Goal: Obtain resource: Download file/media

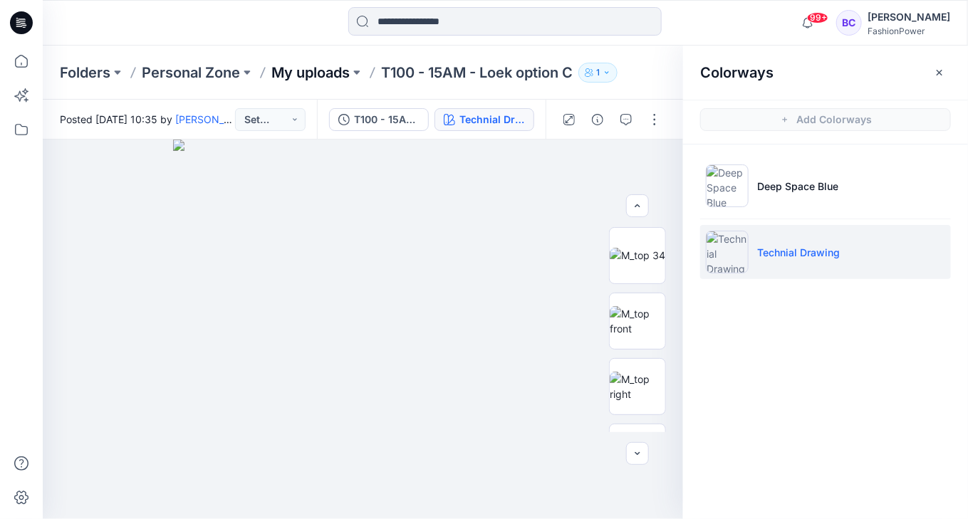
drag, startPoint x: 0, startPoint y: 0, endPoint x: 349, endPoint y: 67, distance: 355.4
click at [349, 67] on p "My uploads" at bounding box center [310, 73] width 78 height 20
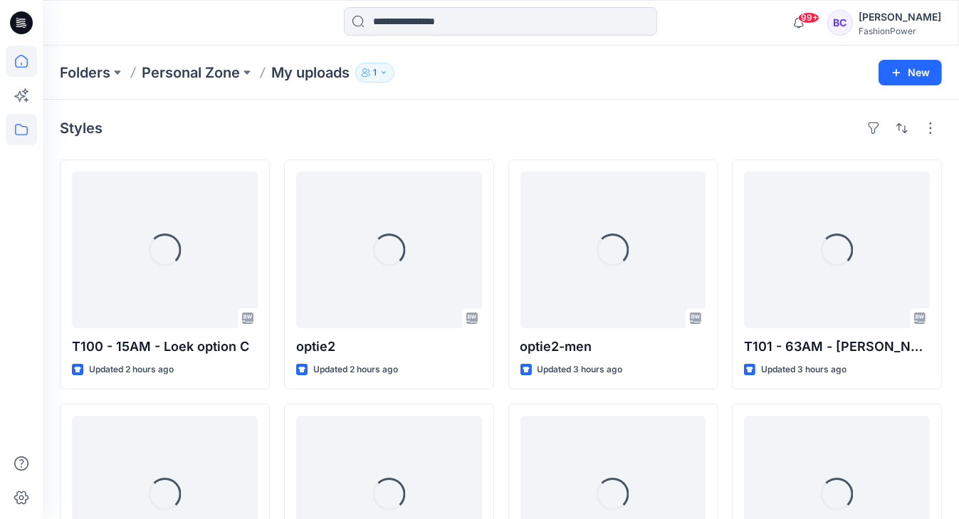
click at [31, 65] on icon at bounding box center [21, 61] width 31 height 31
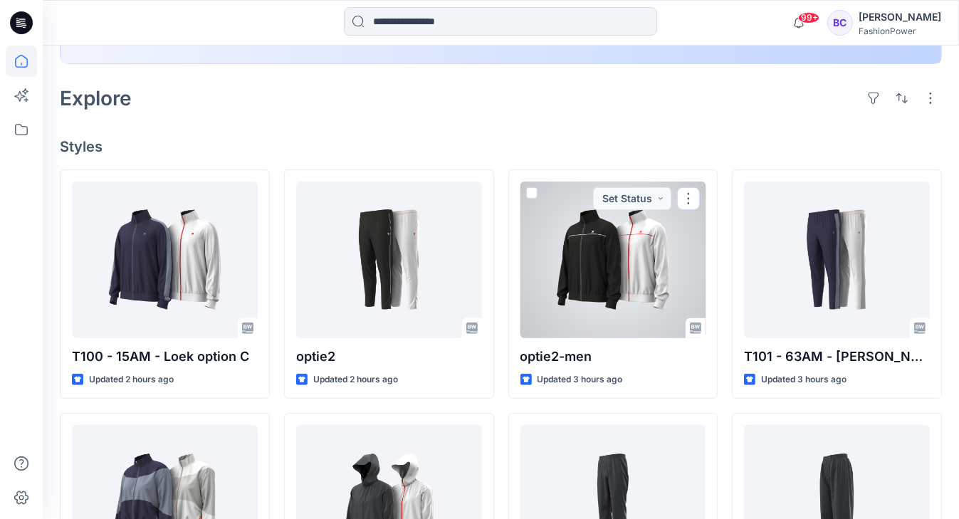
scroll to position [285, 0]
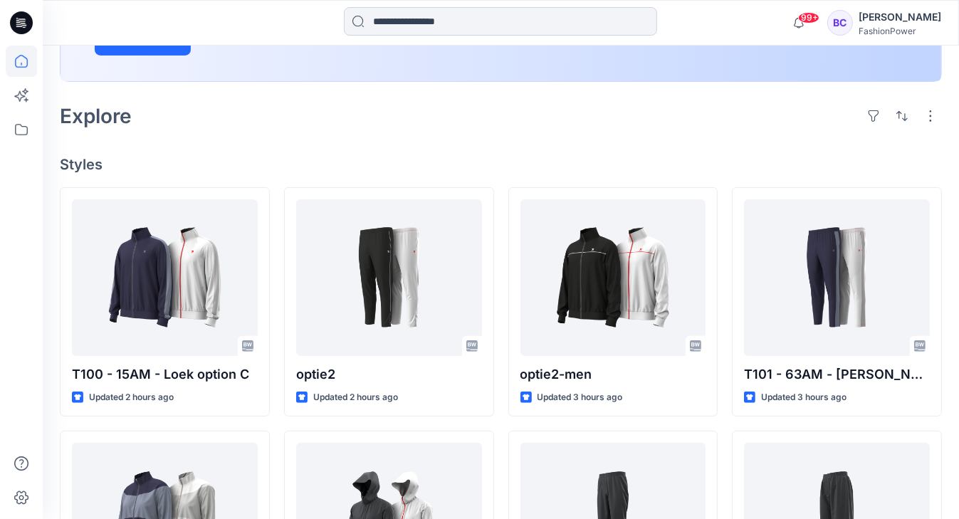
click at [419, 16] on input at bounding box center [500, 21] width 313 height 28
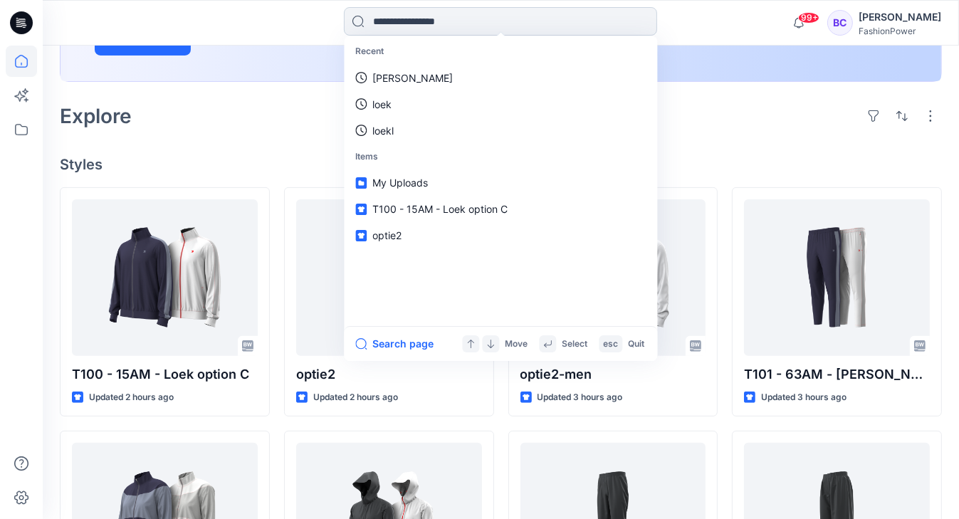
type input "*"
type input "****"
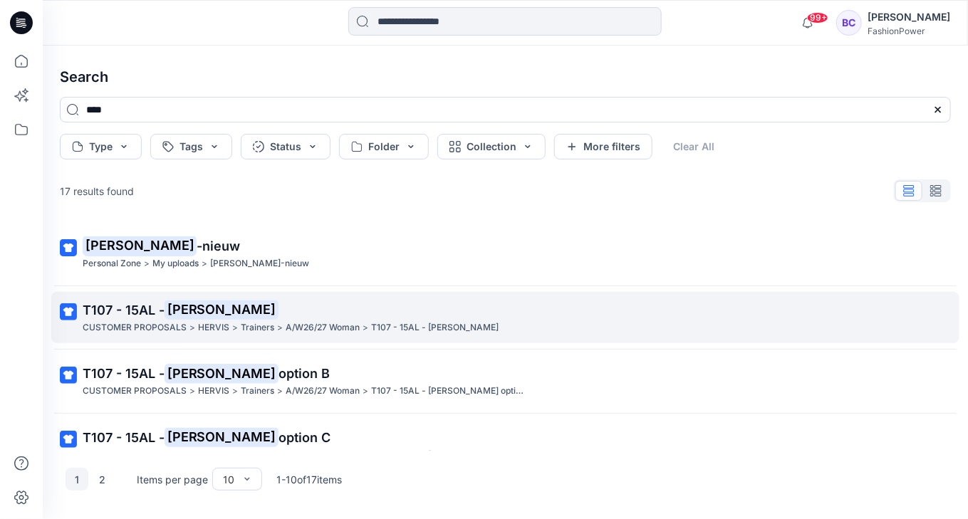
click at [157, 306] on span "T107 - 15AL -" at bounding box center [124, 310] width 82 height 15
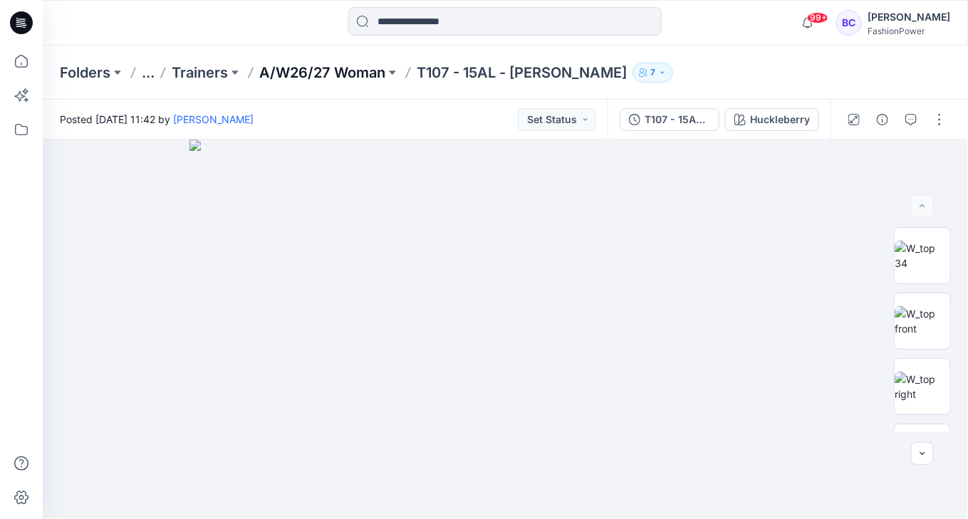
click at [329, 74] on p "A/W26/27 Woman" at bounding box center [322, 73] width 126 height 20
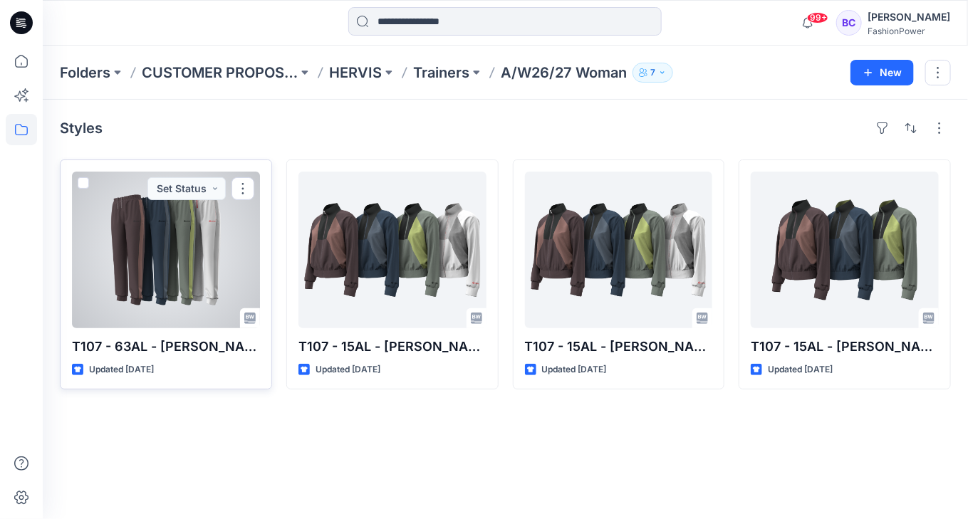
click at [228, 233] on div at bounding box center [166, 250] width 188 height 157
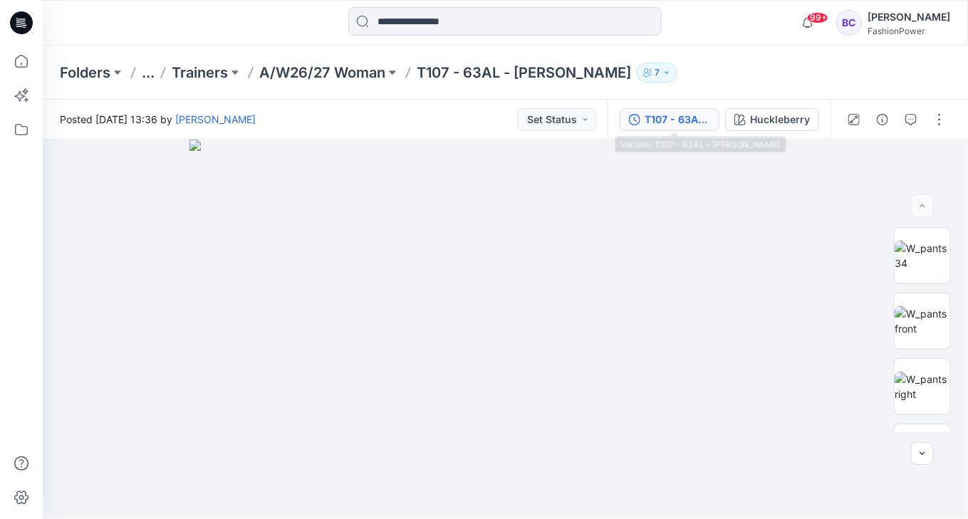
click at [657, 120] on div "T107 - 63AL - [PERSON_NAME]" at bounding box center [678, 120] width 66 height 16
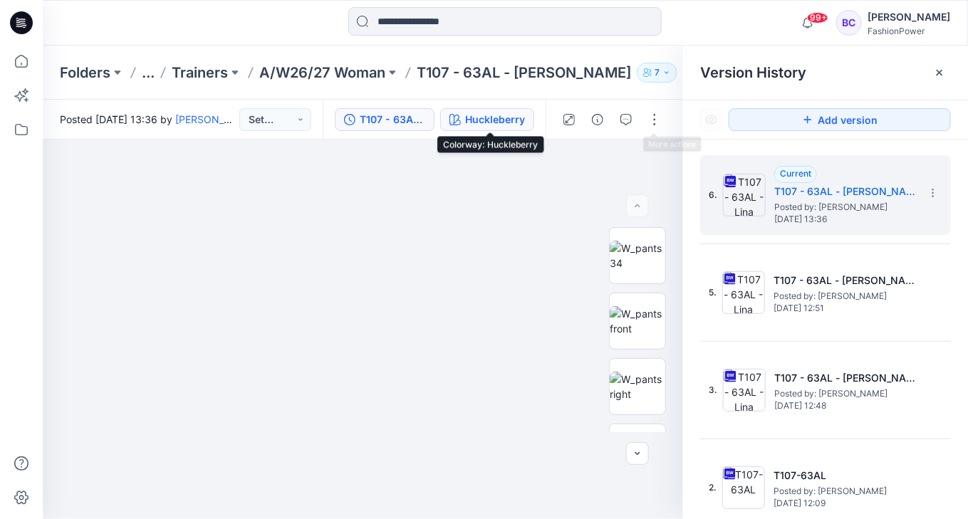
click at [486, 124] on div "Huckleberry" at bounding box center [495, 120] width 60 height 16
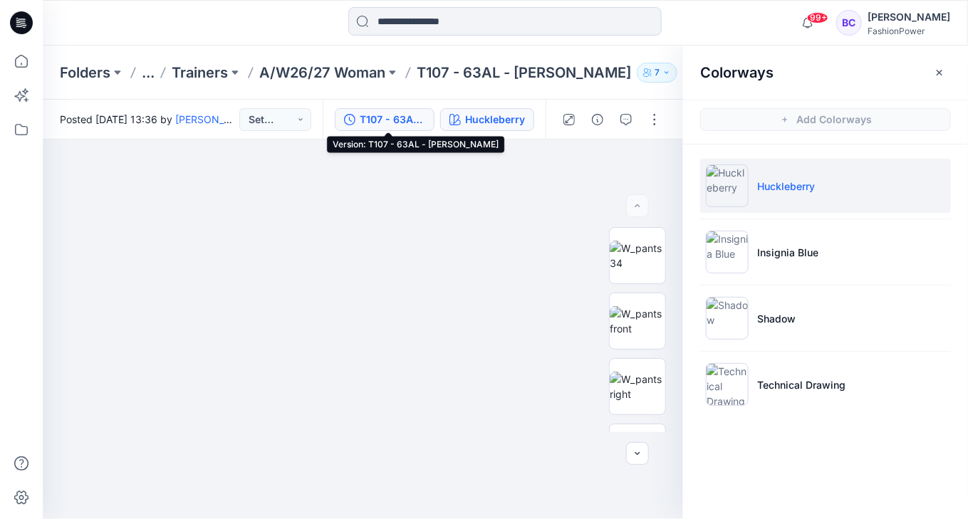
click at [376, 122] on div "T107 - 63AL - [PERSON_NAME]" at bounding box center [393, 120] width 66 height 16
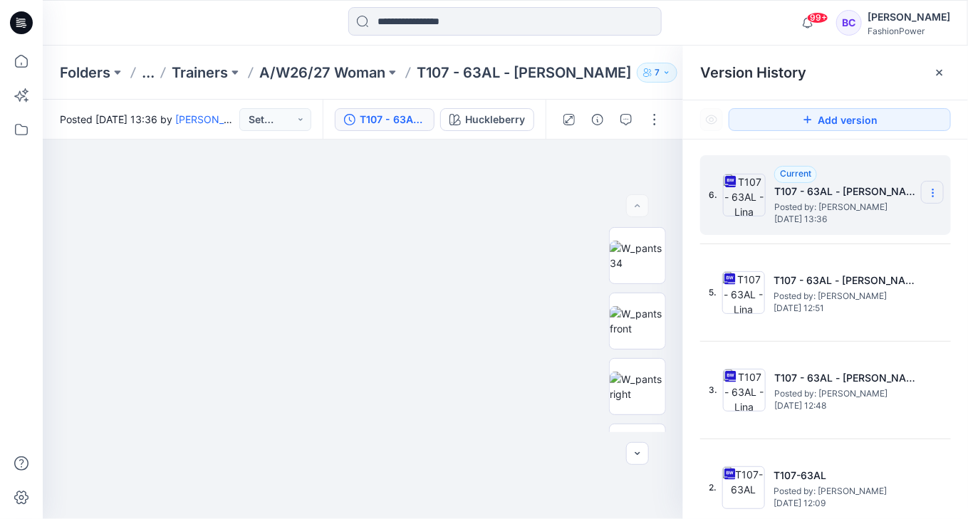
click at [927, 195] on icon at bounding box center [932, 192] width 11 height 11
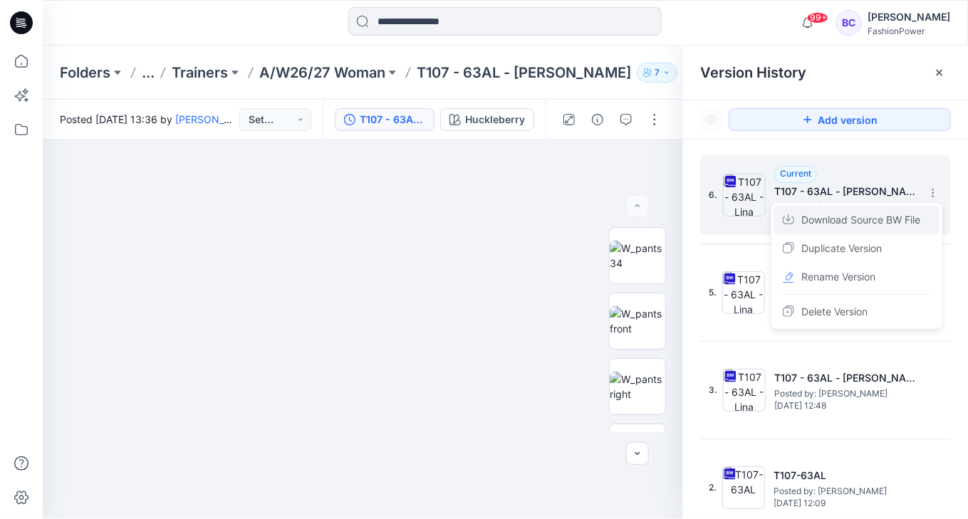
click at [877, 227] on span "Download Source BW File" at bounding box center [860, 220] width 119 height 17
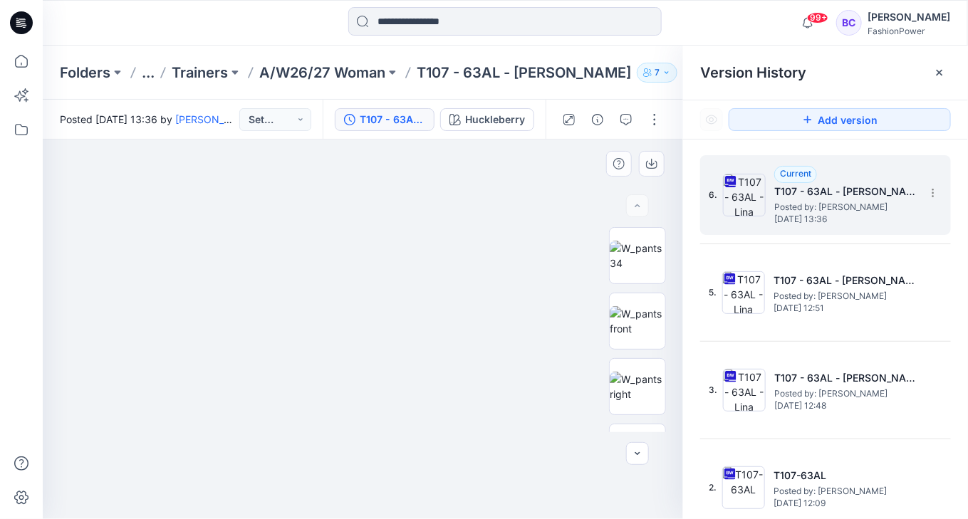
click at [583, 397] on img at bounding box center [363, 318] width 712 height 404
click at [9, 61] on icon at bounding box center [21, 61] width 31 height 31
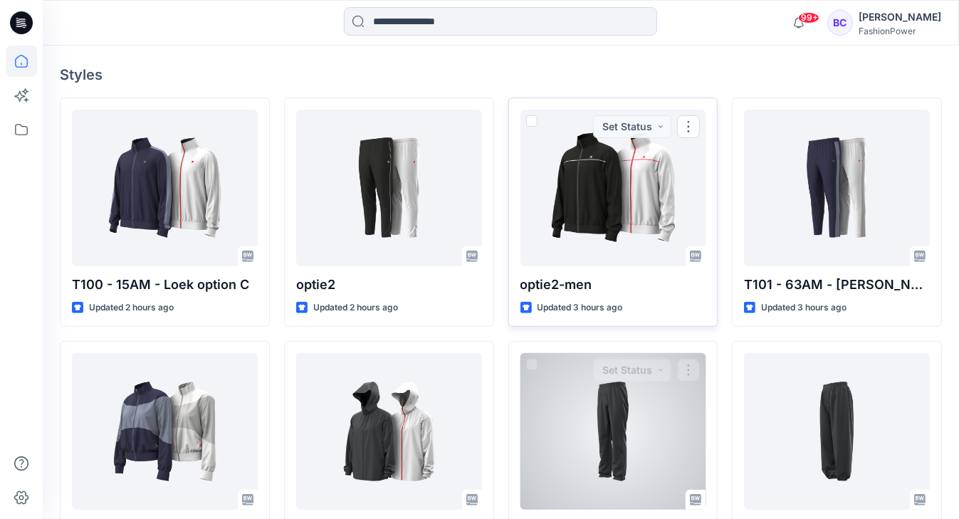
scroll to position [456, 0]
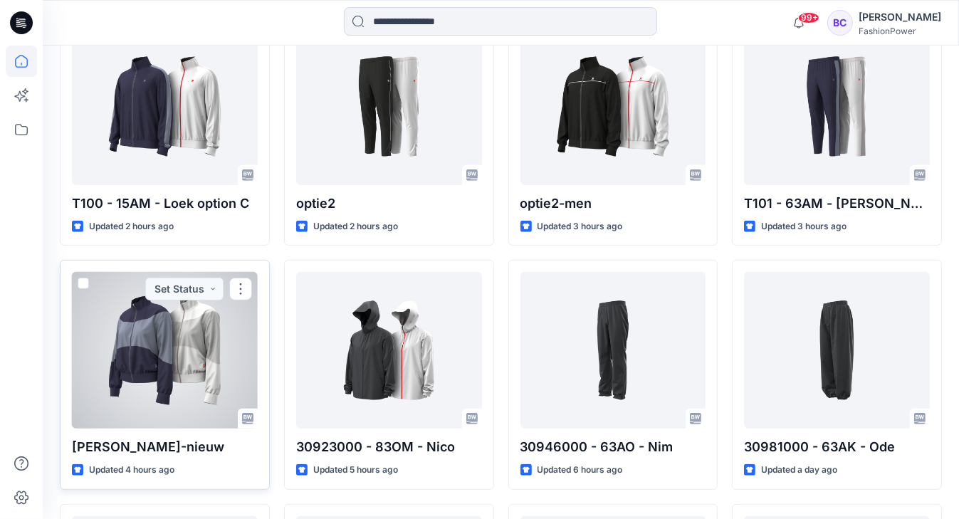
click at [157, 338] on div at bounding box center [165, 350] width 186 height 157
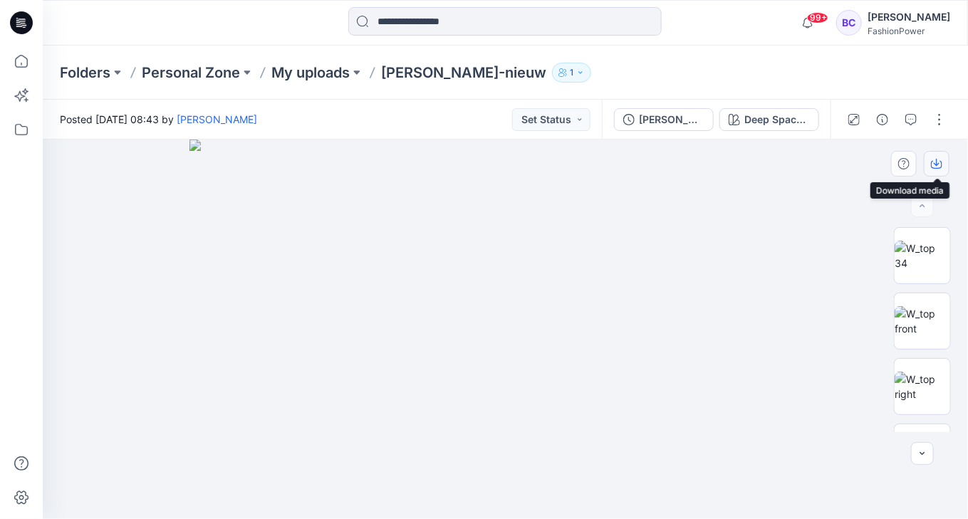
click at [935, 161] on icon "button" at bounding box center [936, 163] width 11 height 11
click at [926, 263] on img at bounding box center [923, 256] width 56 height 30
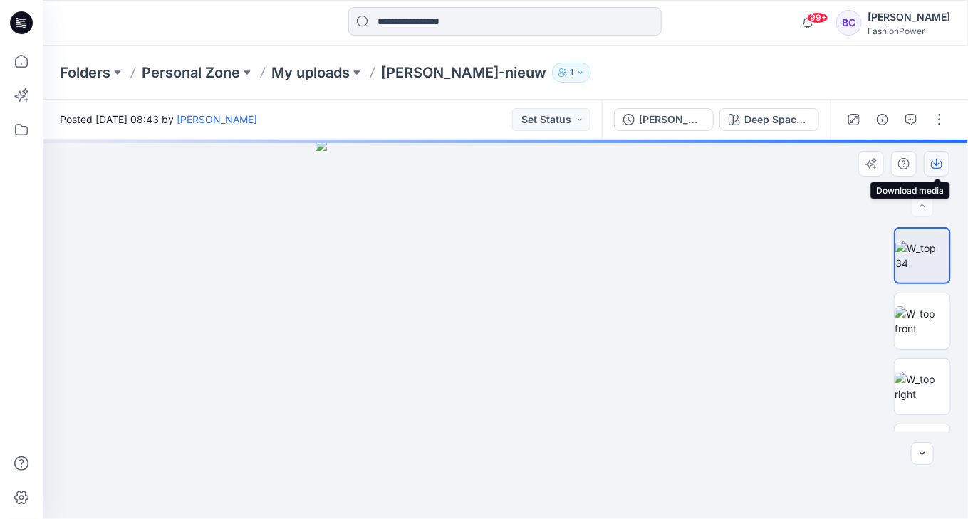
click at [937, 167] on icon "button" at bounding box center [936, 163] width 11 height 11
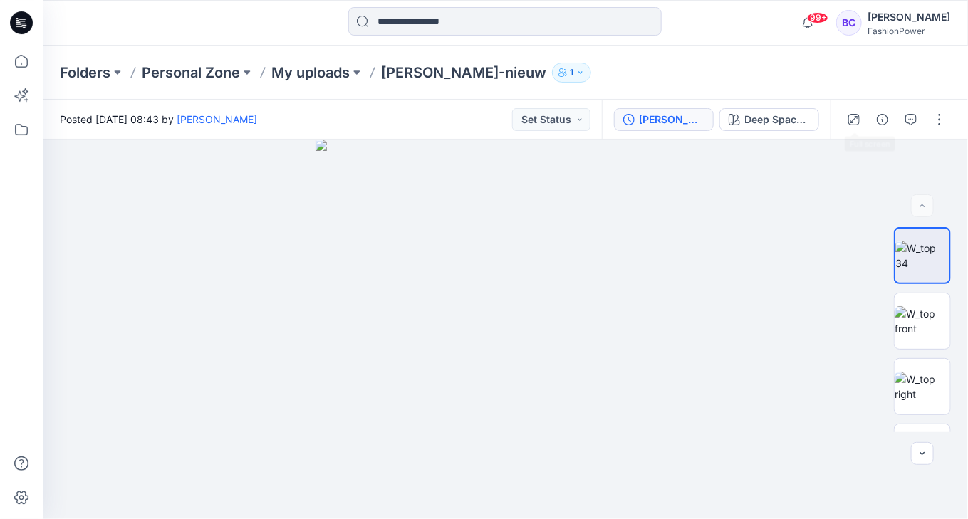
click at [704, 117] on div "[PERSON_NAME]-nieuw" at bounding box center [672, 120] width 66 height 16
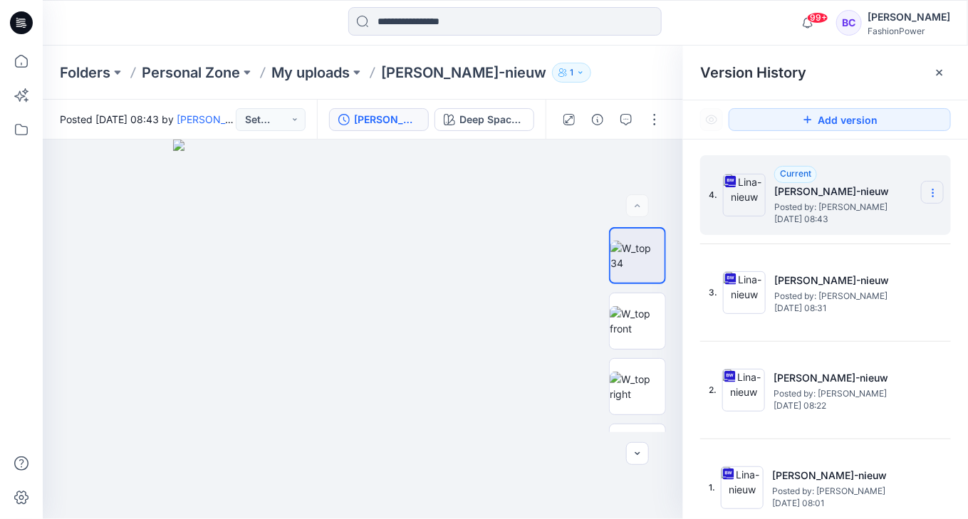
click at [927, 191] on icon at bounding box center [932, 192] width 11 height 11
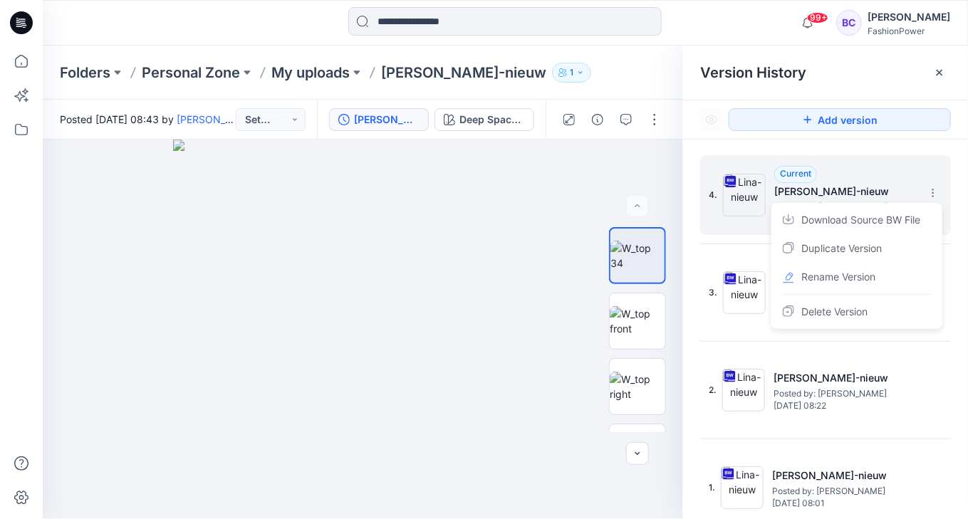
click at [870, 225] on span "Download Source BW File" at bounding box center [860, 220] width 119 height 17
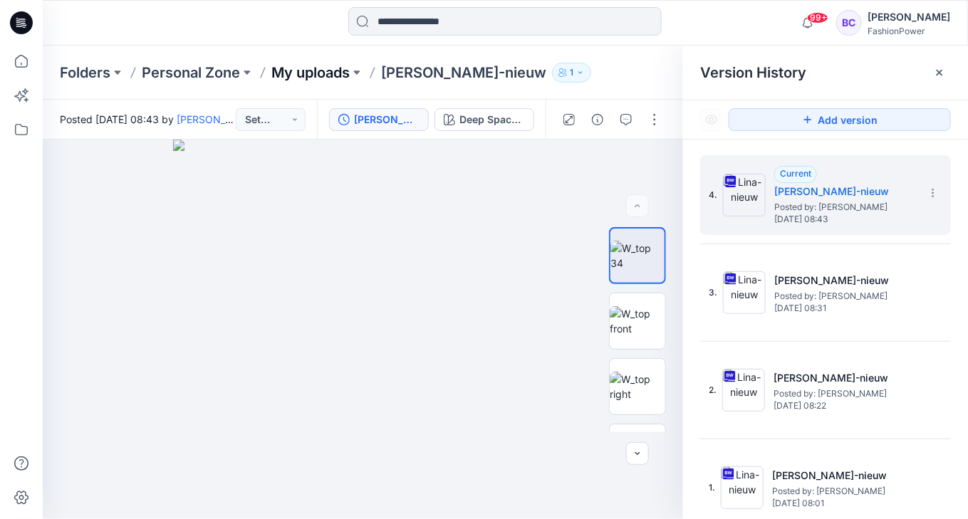
click at [345, 73] on p "My uploads" at bounding box center [310, 73] width 78 height 20
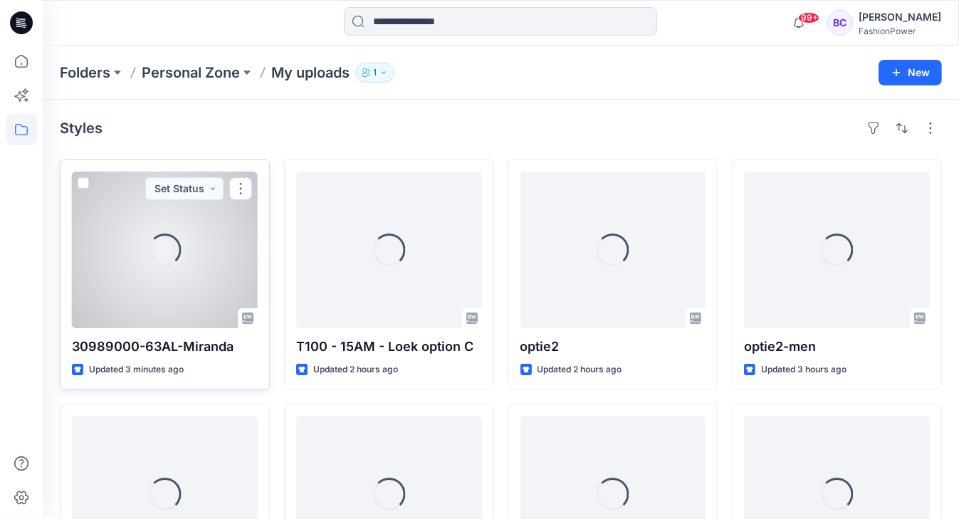
click at [160, 228] on div "Loading..." at bounding box center [165, 250] width 186 height 157
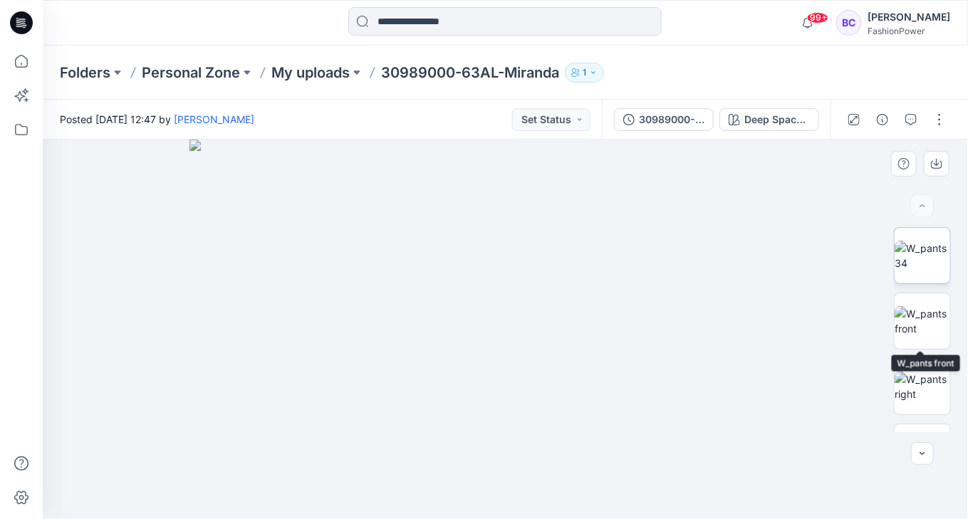
click at [923, 243] on img at bounding box center [923, 256] width 56 height 30
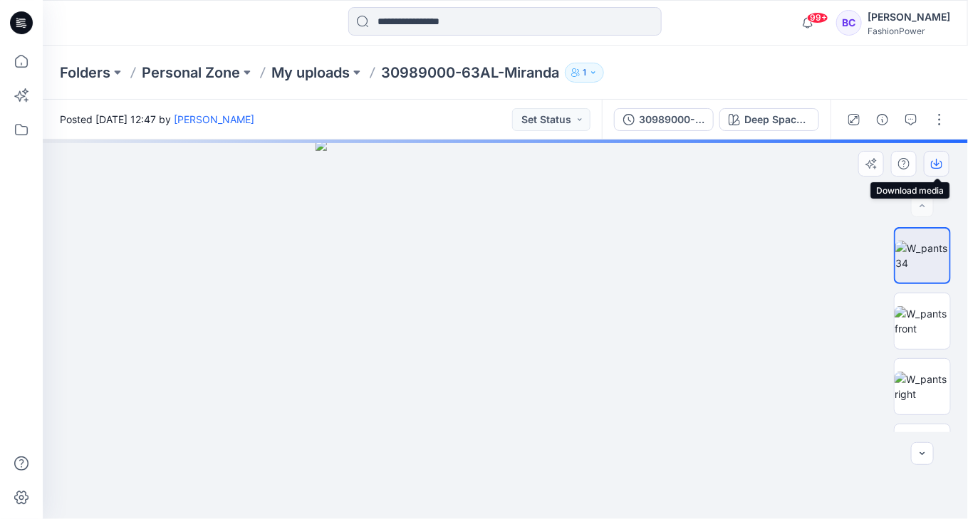
click at [935, 155] on button "button" at bounding box center [937, 164] width 26 height 26
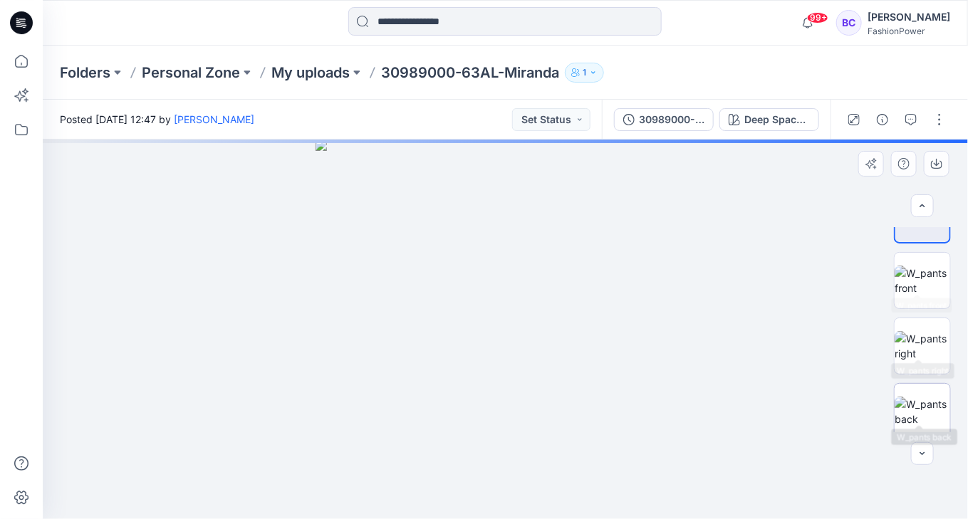
scroll to position [57, 0]
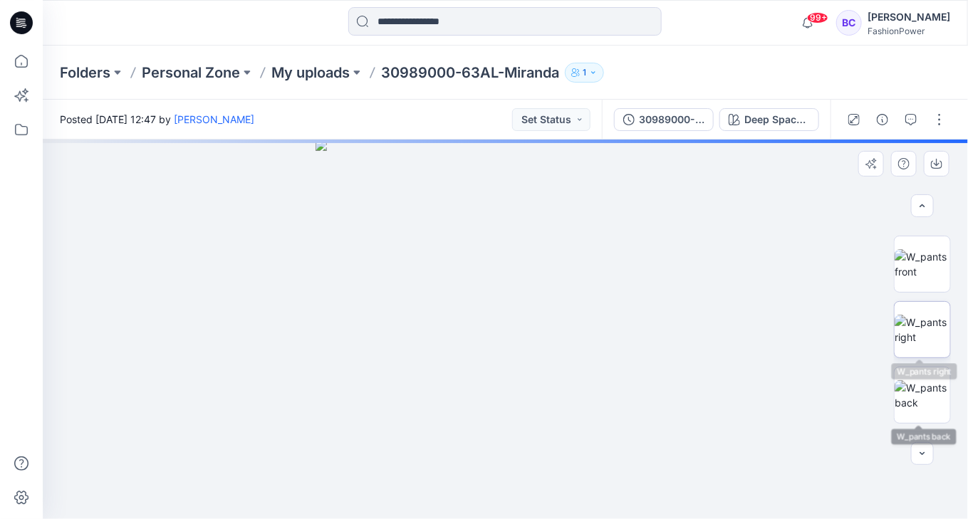
click at [933, 315] on img at bounding box center [923, 330] width 56 height 30
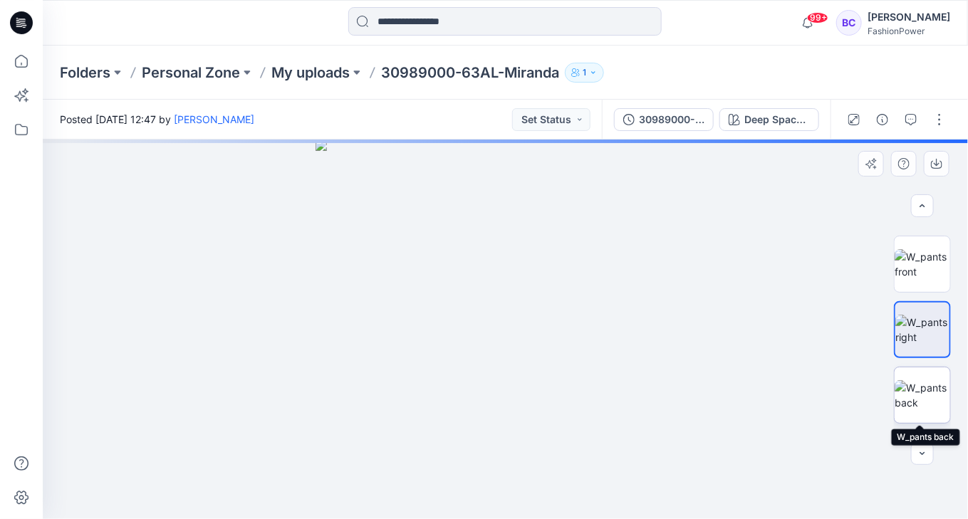
click at [928, 399] on img at bounding box center [923, 395] width 56 height 30
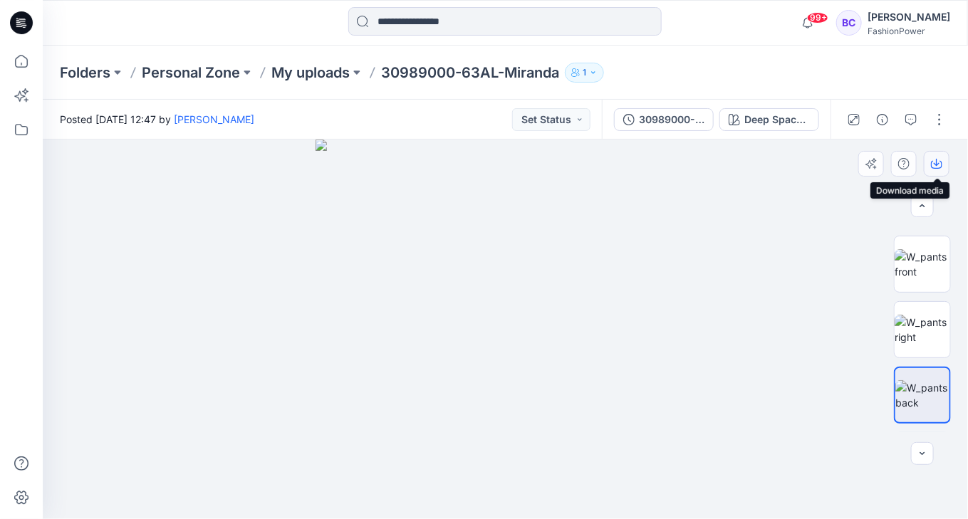
click at [925, 166] on button "button" at bounding box center [937, 164] width 26 height 26
drag, startPoint x: 915, startPoint y: 313, endPoint x: 909, endPoint y: 356, distance: 43.1
drag, startPoint x: 909, startPoint y: 356, endPoint x: 915, endPoint y: 392, distance: 36.8
click at [912, 399] on img at bounding box center [922, 395] width 54 height 30
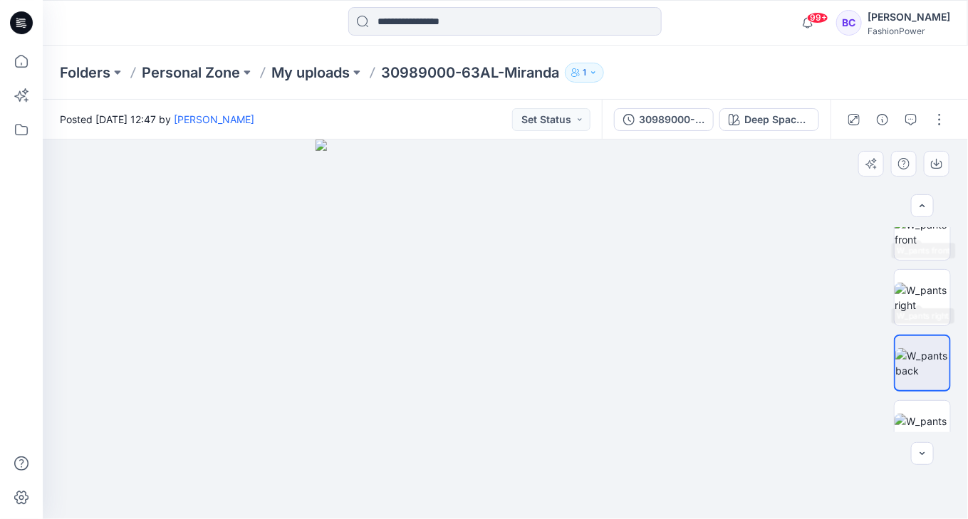
scroll to position [114, 0]
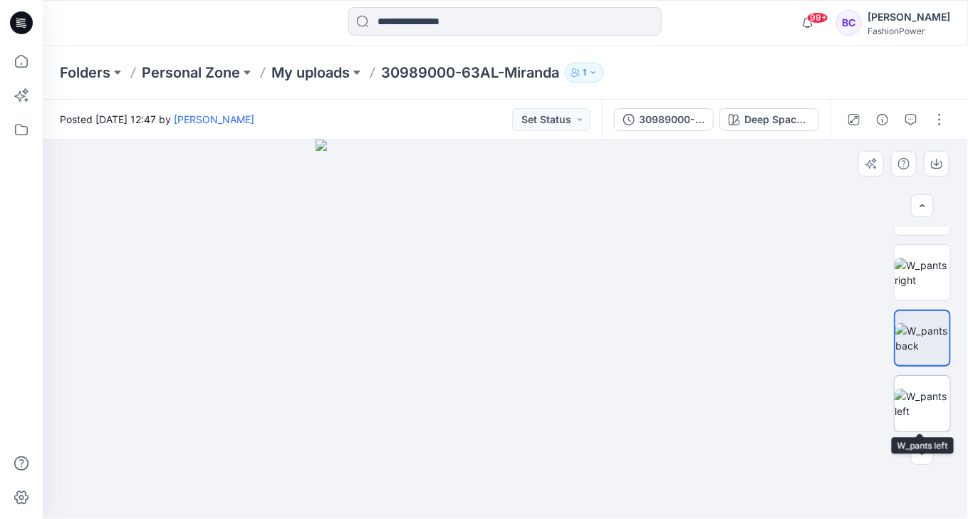
drag, startPoint x: 917, startPoint y: 392, endPoint x: 916, endPoint y: 343, distance: 49.2
click at [917, 391] on img at bounding box center [923, 404] width 56 height 30
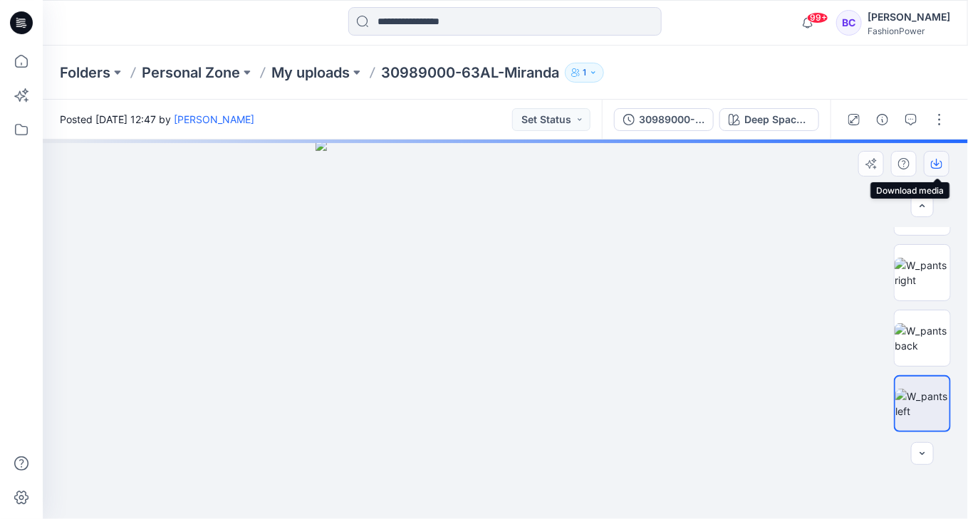
click at [937, 164] on icon "button" at bounding box center [937, 162] width 6 height 7
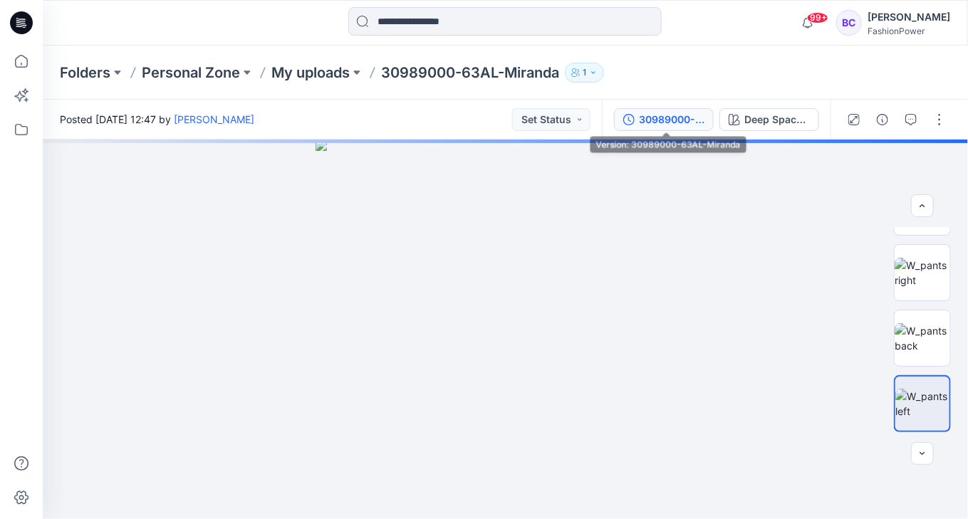
click at [652, 124] on div "30989000-63AL-Miranda" at bounding box center [672, 120] width 66 height 16
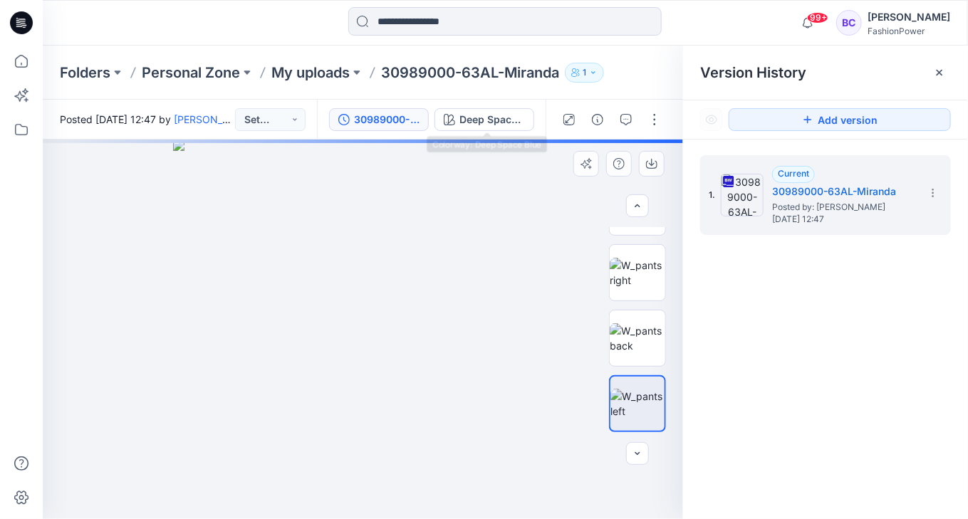
drag, startPoint x: 513, startPoint y: 123, endPoint x: 583, endPoint y: 193, distance: 98.7
click at [513, 123] on div "Deep Space Blue" at bounding box center [492, 120] width 66 height 16
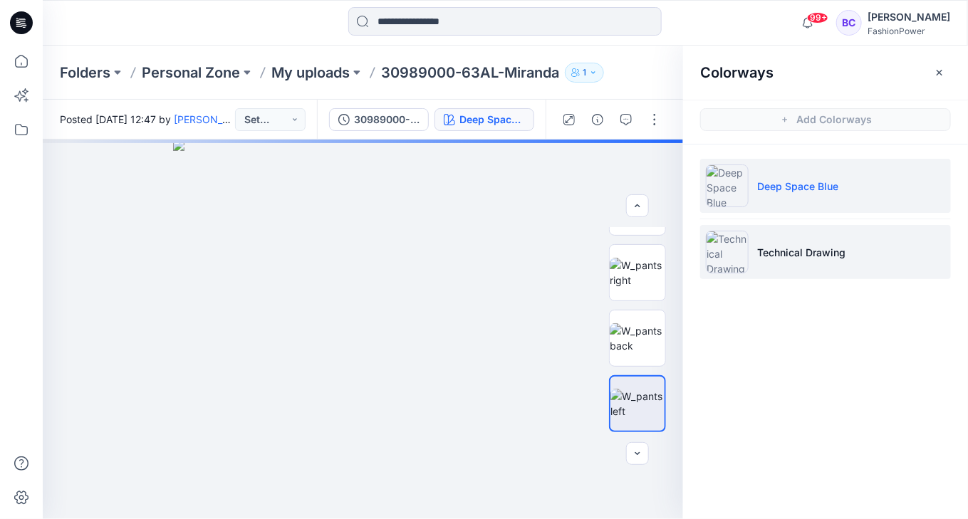
click at [793, 265] on li "Technical Drawing" at bounding box center [825, 252] width 251 height 54
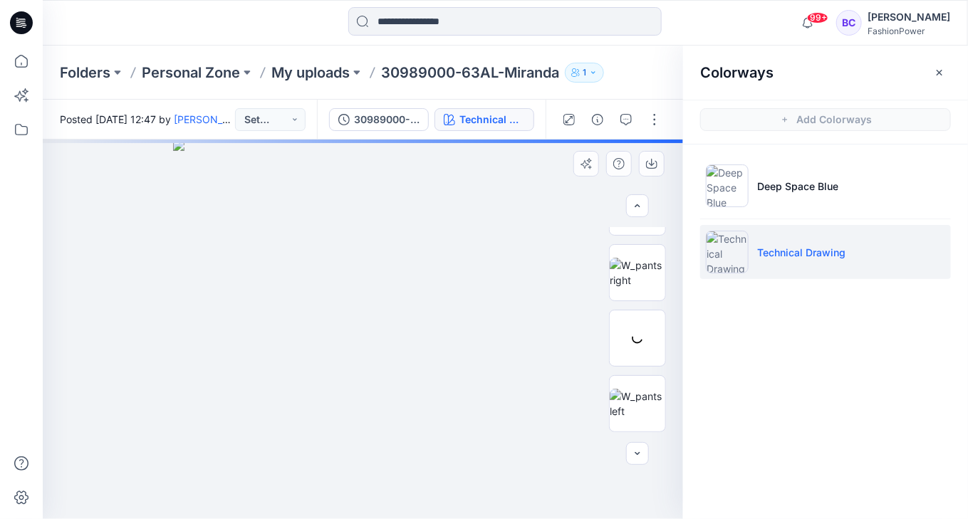
click at [512, 192] on img at bounding box center [363, 330] width 380 height 380
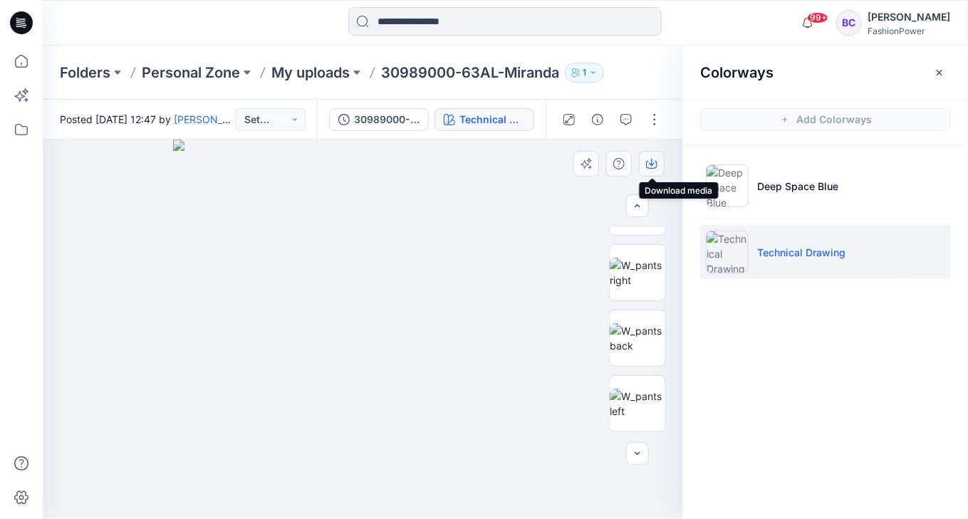
click at [650, 164] on icon "button" at bounding box center [651, 163] width 11 height 11
click at [637, 262] on img at bounding box center [638, 273] width 56 height 30
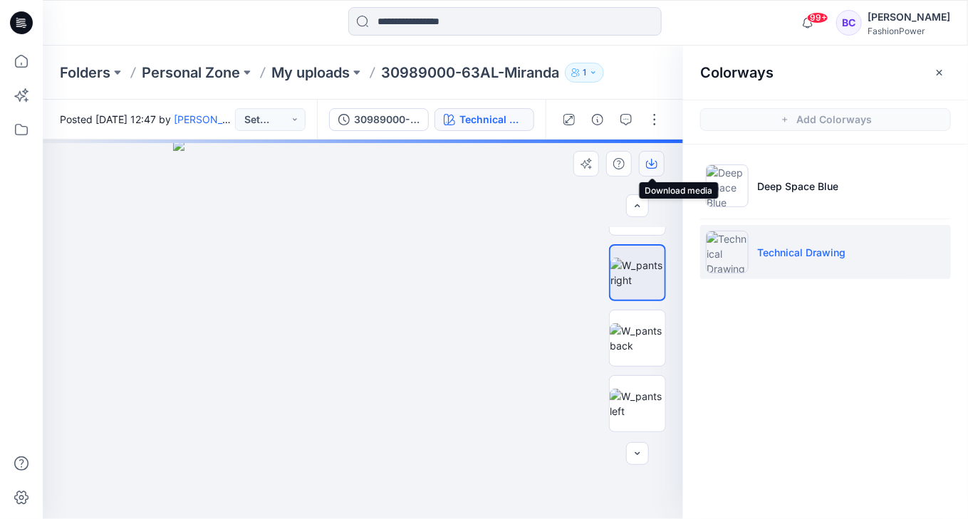
click at [657, 158] on icon "button" at bounding box center [651, 163] width 11 height 11
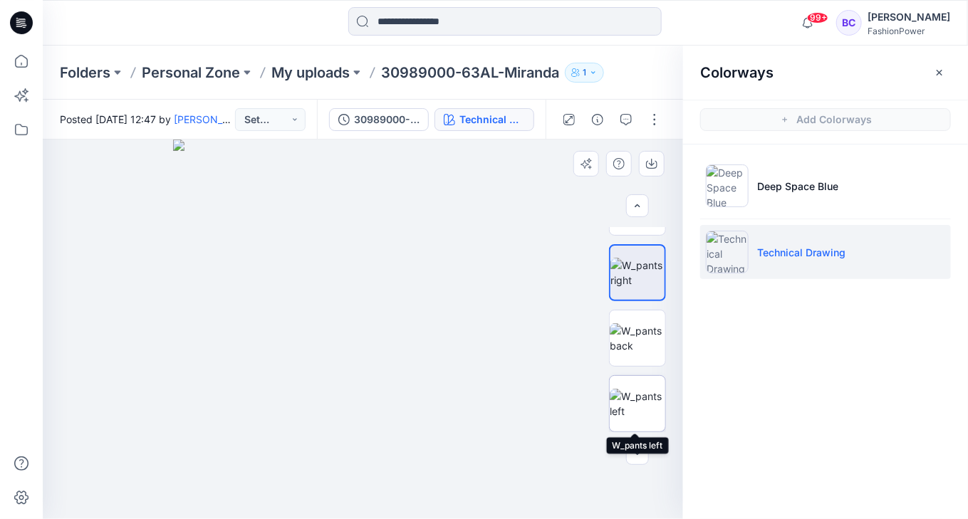
click at [650, 392] on img at bounding box center [638, 404] width 56 height 30
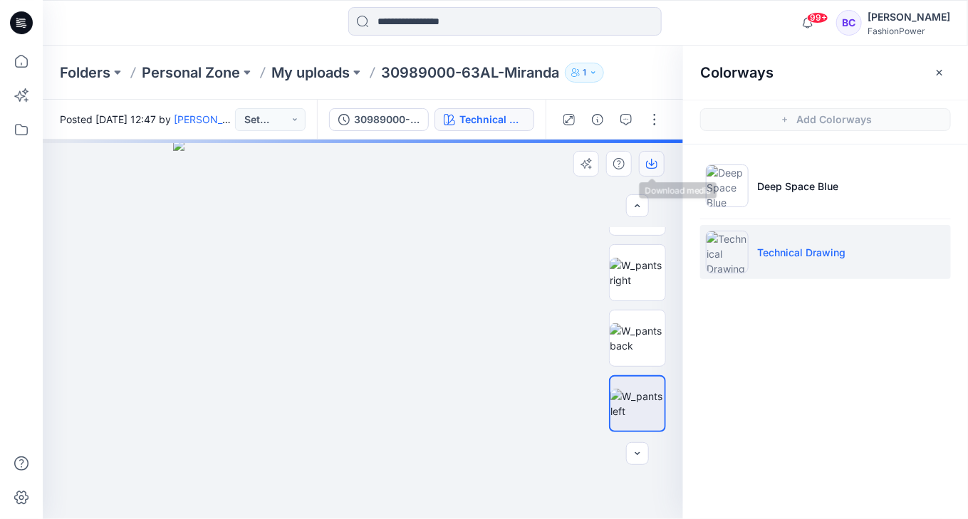
click at [650, 160] on icon "button" at bounding box center [651, 163] width 11 height 11
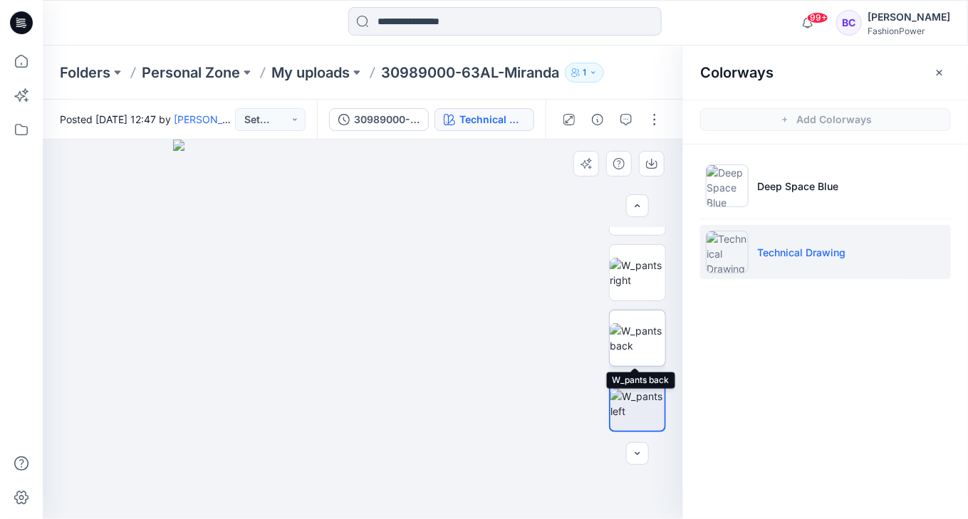
click at [642, 333] on img at bounding box center [638, 338] width 56 height 30
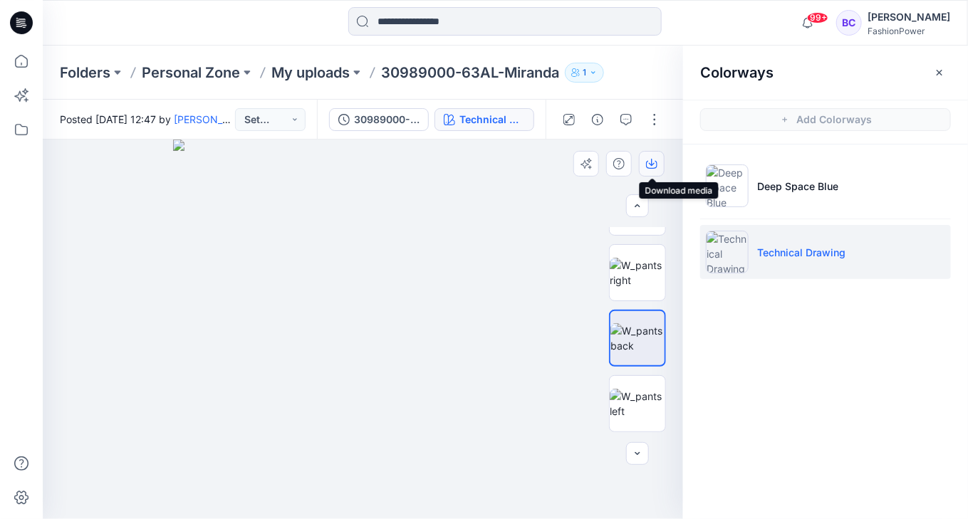
click at [660, 157] on button "button" at bounding box center [652, 164] width 26 height 26
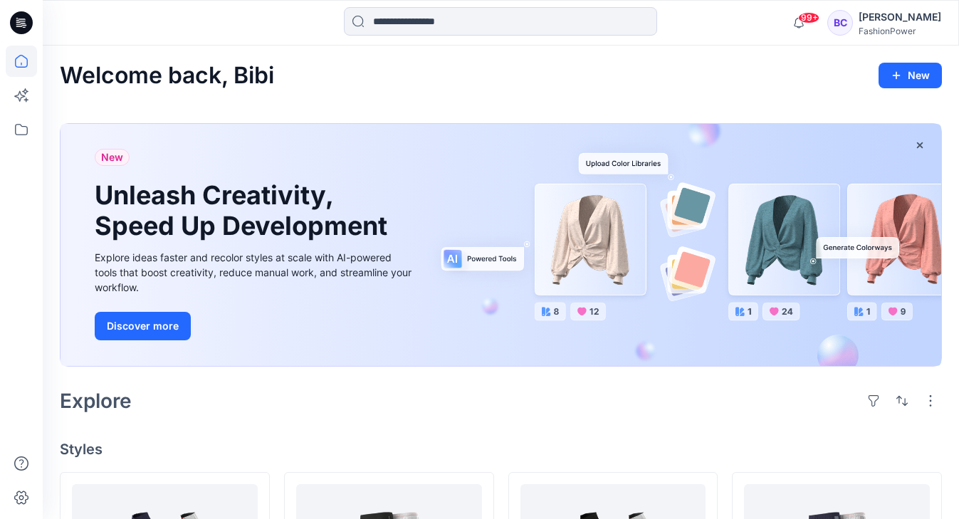
scroll to position [307, 0]
